Goal: Entertainment & Leisure: Consume media (video, audio)

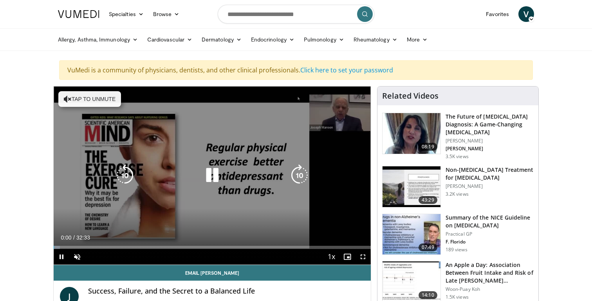
click at [214, 174] on icon "Video Player" at bounding box center [212, 176] width 22 height 22
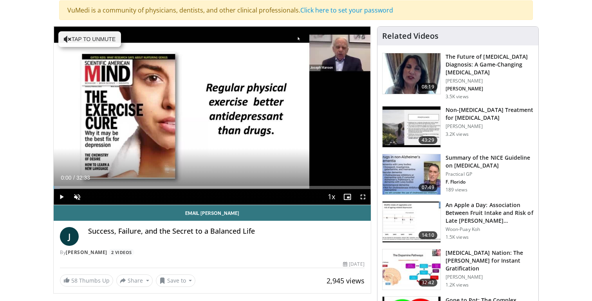
scroll to position [65, 0]
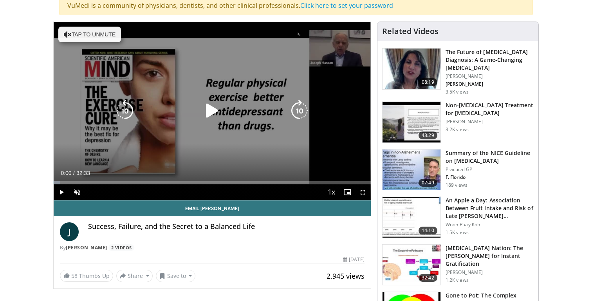
click at [212, 114] on icon "Video Player" at bounding box center [212, 111] width 22 height 22
click at [65, 34] on icon "Video Player" at bounding box center [68, 35] width 8 height 8
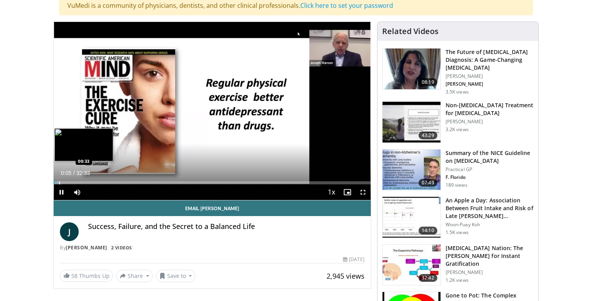
click at [60, 183] on div "Progress Bar" at bounding box center [59, 182] width 1 height 3
click at [66, 184] on div "Progress Bar" at bounding box center [66, 182] width 1 height 3
click at [65, 183] on div "Progress Bar" at bounding box center [65, 182] width 1 height 3
click at [68, 183] on div "Progress Bar" at bounding box center [68, 182] width 1 height 3
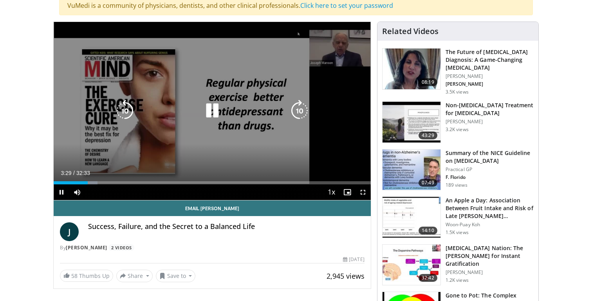
click at [214, 111] on icon "Video Player" at bounding box center [212, 111] width 22 height 22
click at [210, 112] on icon "Video Player" at bounding box center [212, 111] width 22 height 22
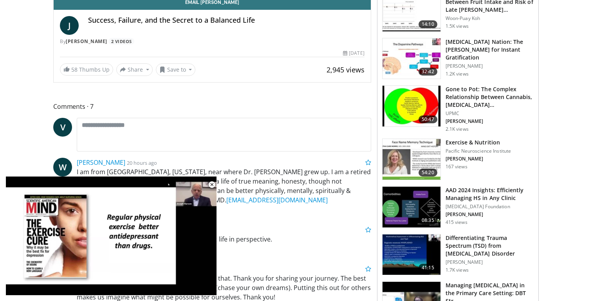
scroll to position [272, 0]
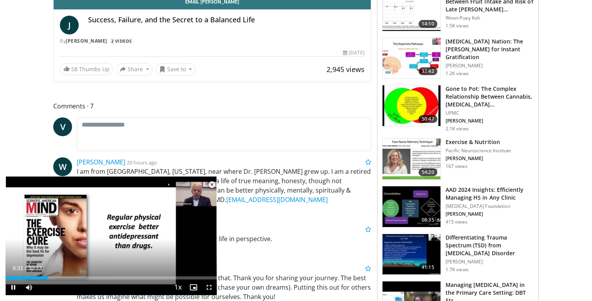
click at [214, 186] on span "Video Player" at bounding box center [212, 185] width 16 height 16
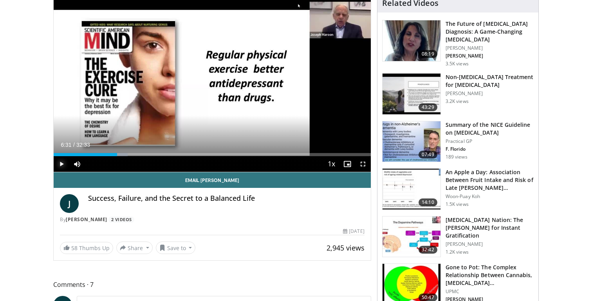
click at [62, 164] on span "Video Player" at bounding box center [62, 164] width 16 height 16
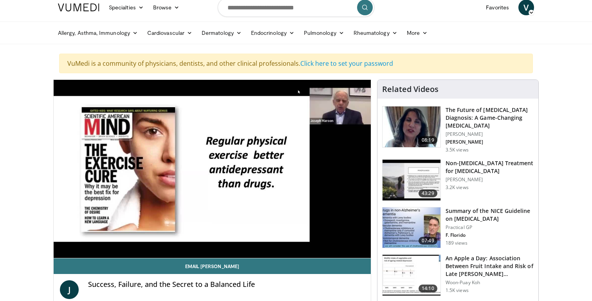
scroll to position [10, 0]
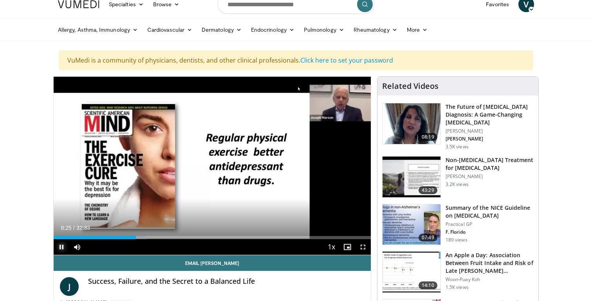
click at [63, 246] on span "Video Player" at bounding box center [62, 247] width 16 height 16
